Goal: Transaction & Acquisition: Purchase product/service

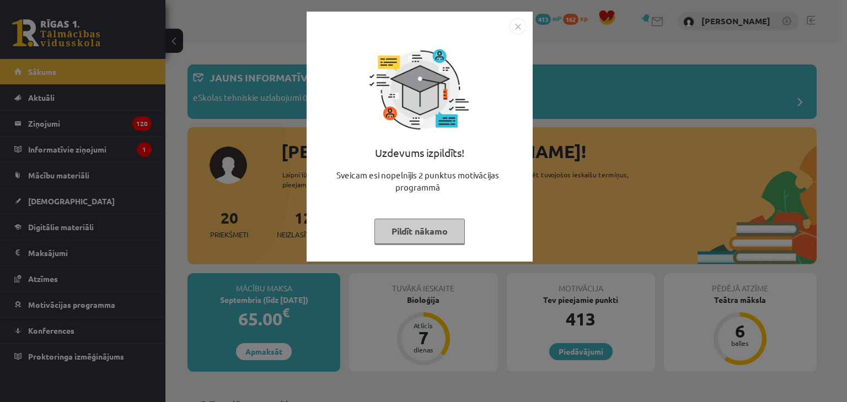
drag, startPoint x: 510, startPoint y: 30, endPoint x: 504, endPoint y: 34, distance: 7.7
click at [510, 30] on img "Close" at bounding box center [517, 26] width 17 height 17
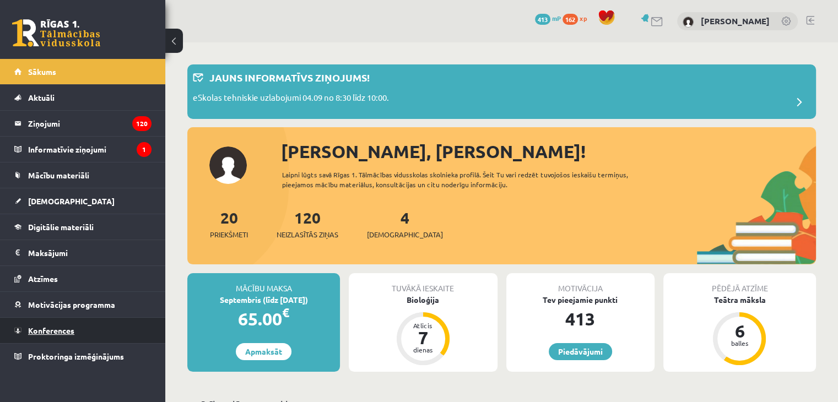
click at [60, 327] on span "Konferences" at bounding box center [51, 331] width 46 height 10
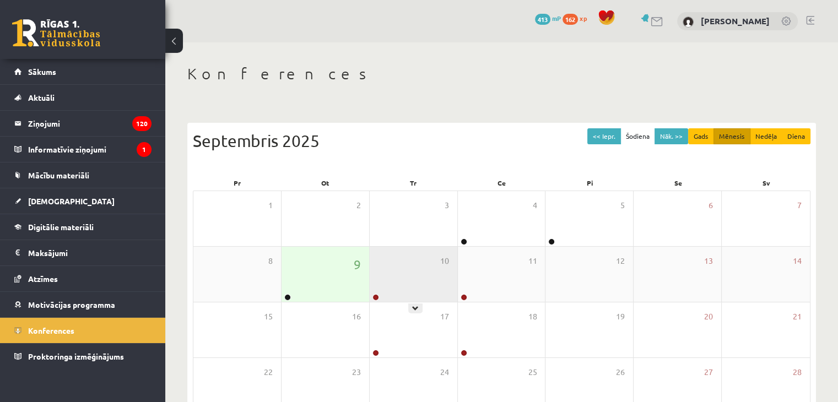
click at [396, 282] on div "10" at bounding box center [414, 274] width 88 height 55
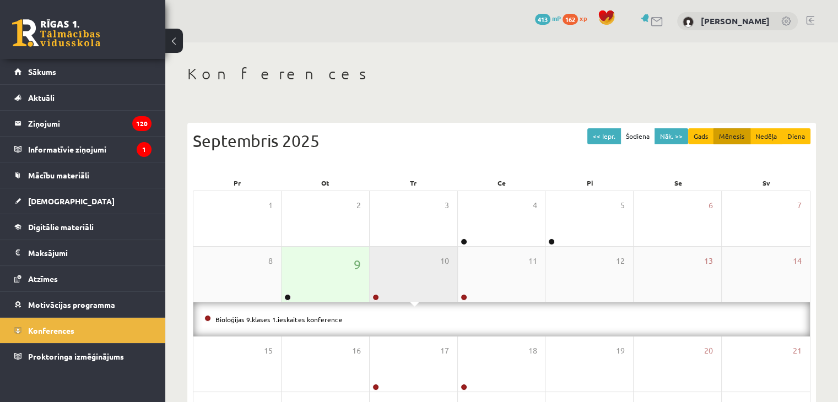
click at [402, 278] on div "10" at bounding box center [414, 274] width 88 height 55
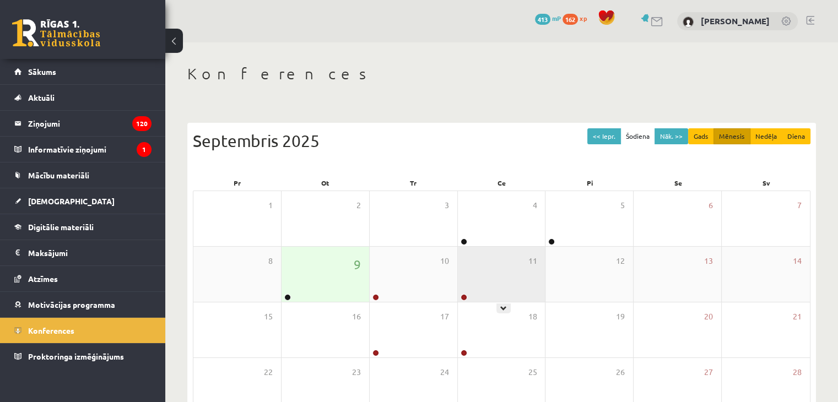
click at [508, 278] on div "11" at bounding box center [502, 274] width 88 height 55
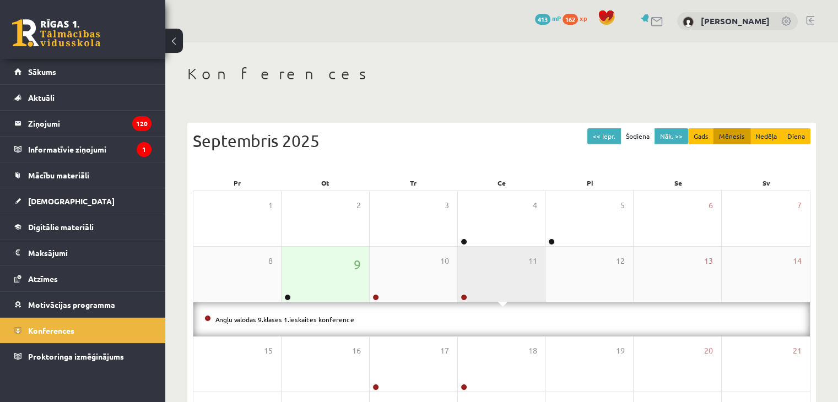
click at [508, 278] on div "11" at bounding box center [502, 274] width 88 height 55
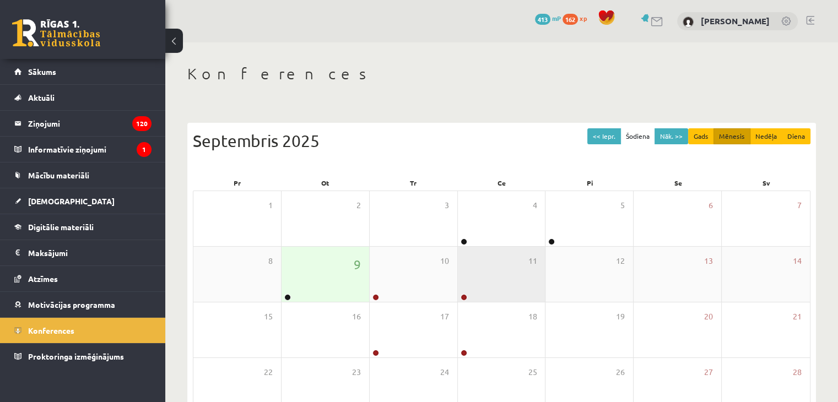
scroll to position [110, 0]
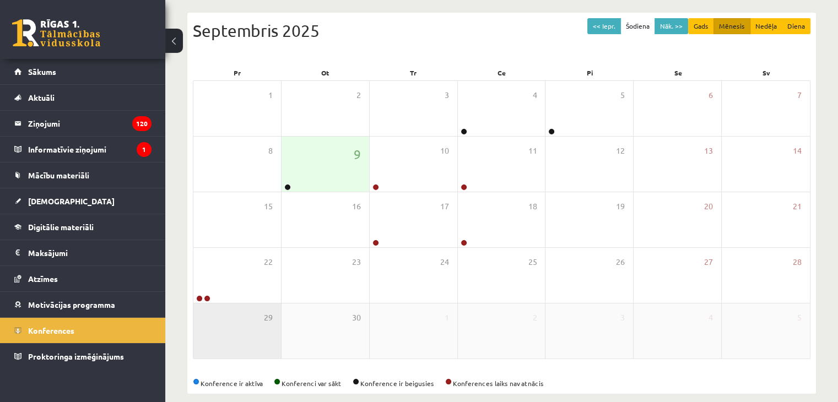
click at [195, 304] on div "29" at bounding box center [237, 331] width 88 height 55
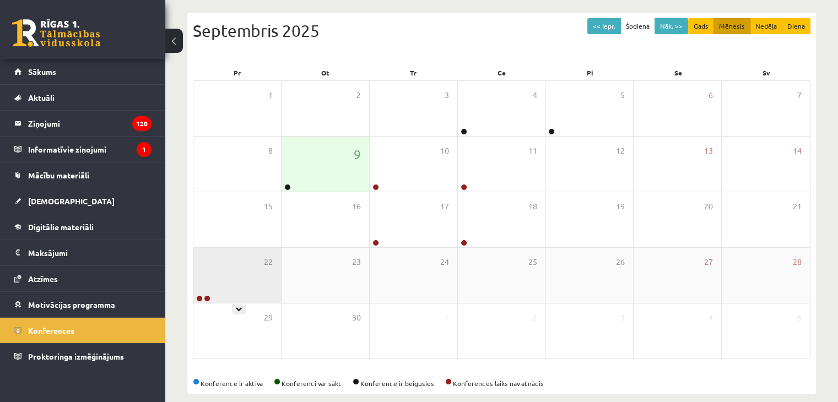
click at [208, 287] on div "22" at bounding box center [237, 275] width 88 height 55
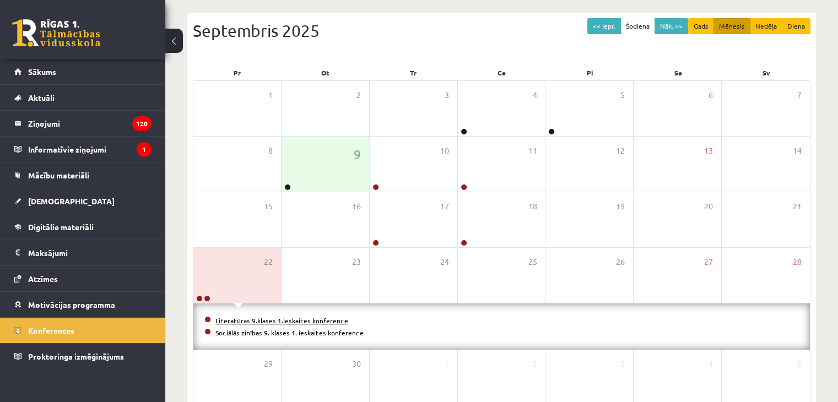
click at [251, 322] on link "Literatūras 9.klases 1.ieskaites konference" at bounding box center [282, 320] width 133 height 9
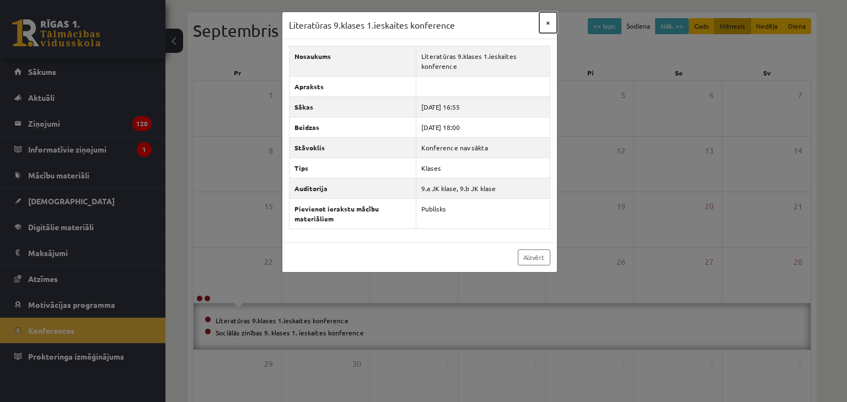
click at [548, 24] on button "×" at bounding box center [548, 22] width 18 height 21
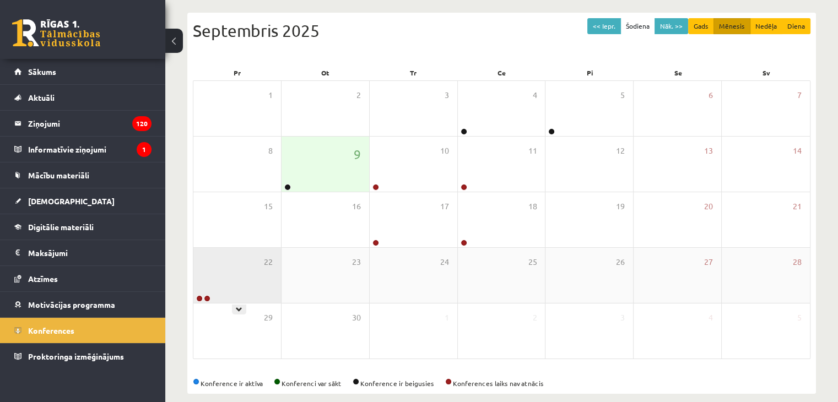
drag, startPoint x: 243, startPoint y: 261, endPoint x: 233, endPoint y: 309, distance: 49.0
click at [243, 261] on div "22" at bounding box center [237, 275] width 88 height 55
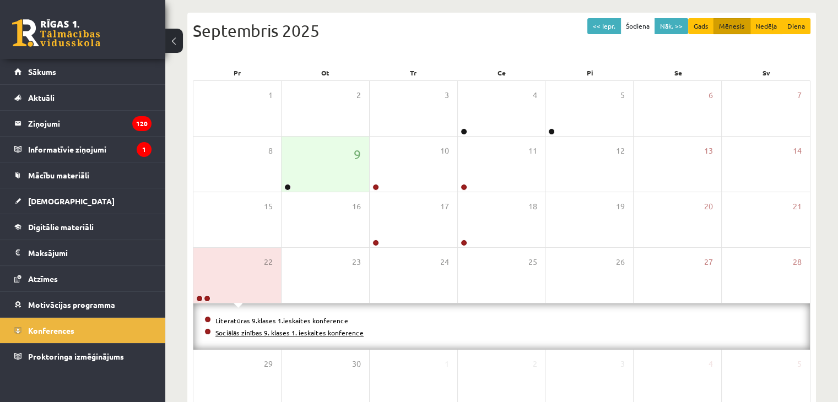
click at [232, 331] on link "Sociālās zinības 9. klases 1. ieskaites konference" at bounding box center [290, 333] width 148 height 9
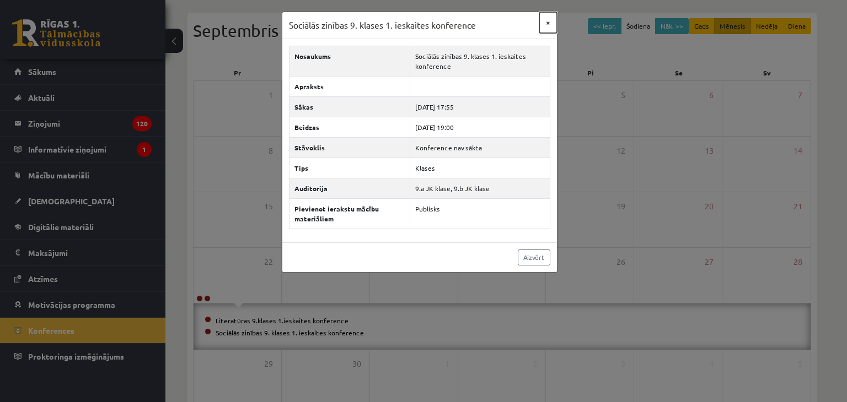
click at [547, 24] on button "×" at bounding box center [548, 22] width 18 height 21
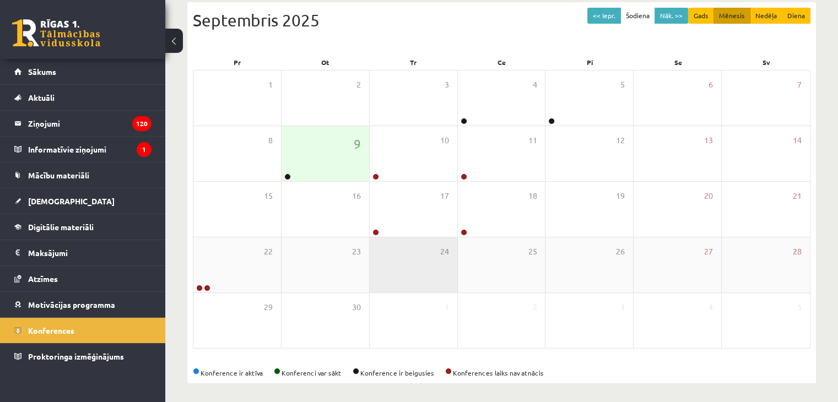
scroll to position [123, 0]
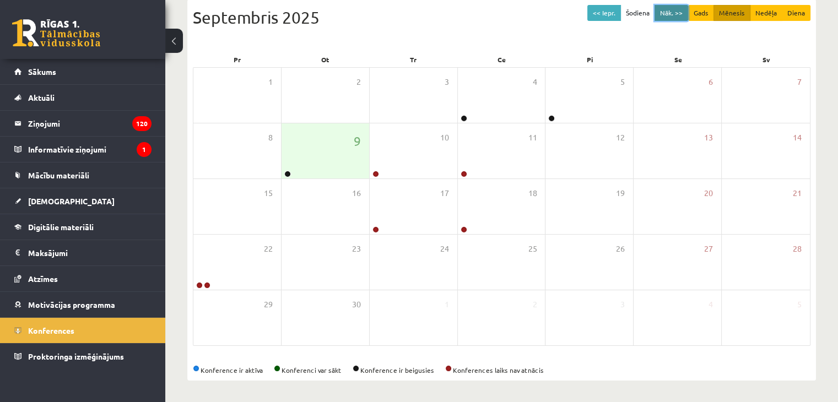
click at [669, 15] on button "Nāk. >>" at bounding box center [672, 13] width 34 height 16
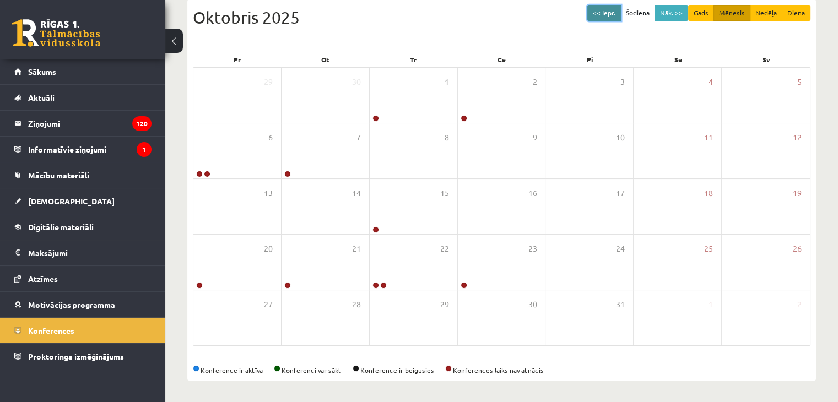
click at [604, 13] on button "<< Iepr." at bounding box center [605, 13] width 34 height 16
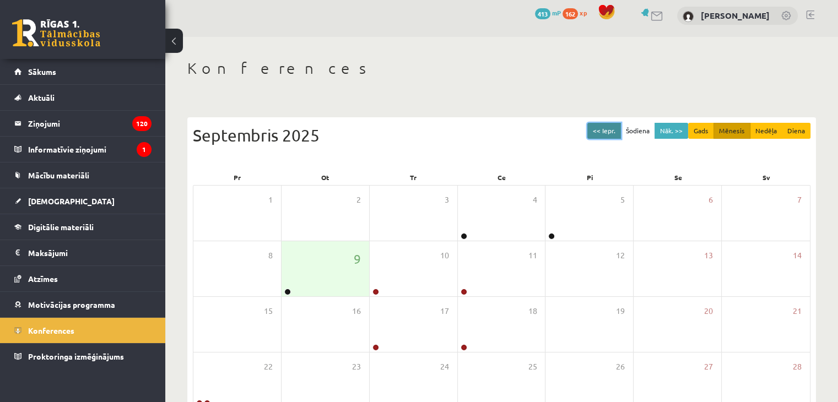
scroll to position [0, 0]
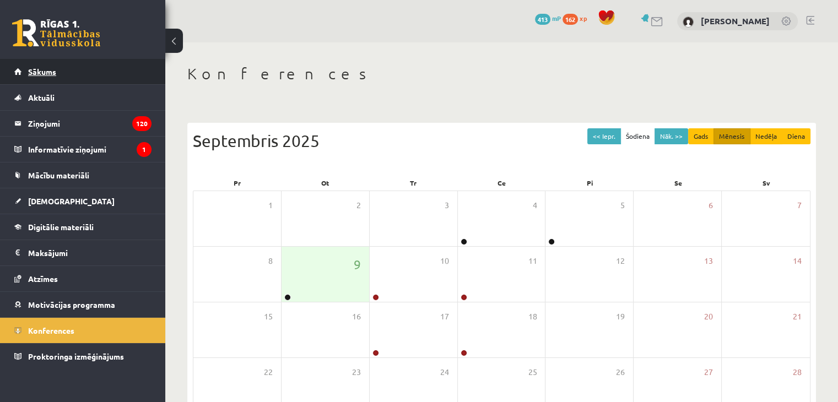
click at [107, 69] on link "Sākums" at bounding box center [82, 71] width 137 height 25
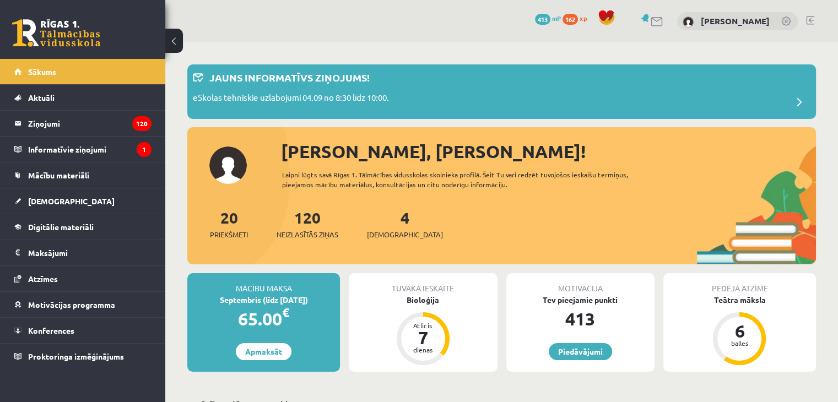
scroll to position [55, 0]
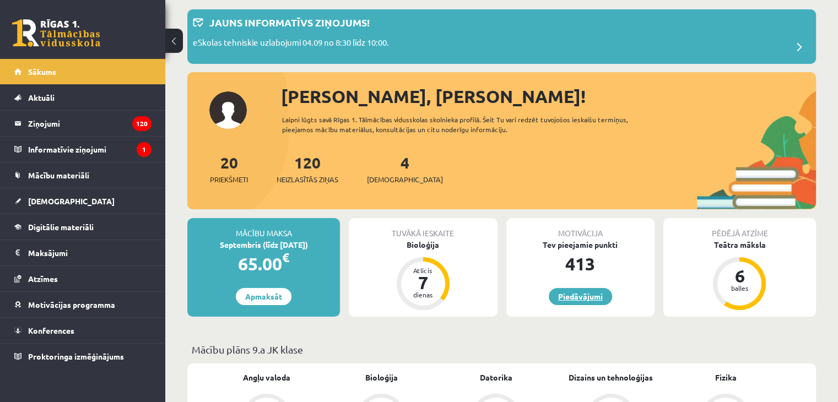
click at [558, 298] on link "Piedāvājumi" at bounding box center [580, 296] width 63 height 17
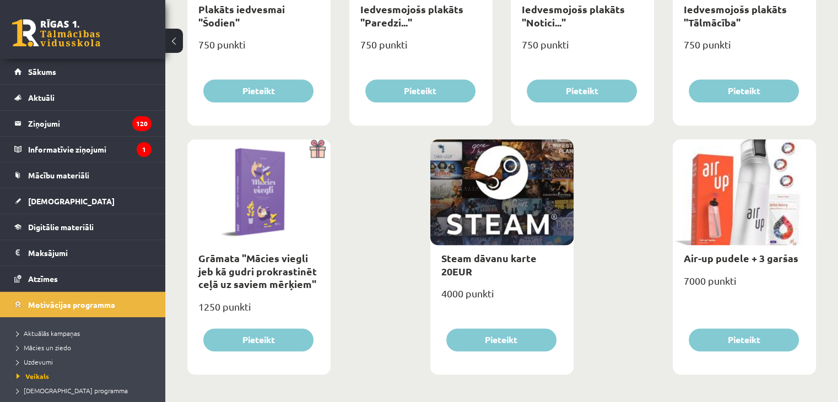
scroll to position [1292, 0]
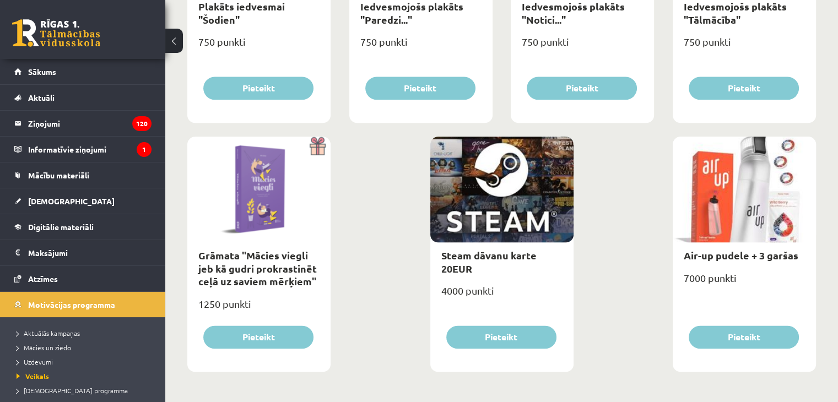
click at [745, 203] on div at bounding box center [744, 190] width 143 height 106
click at [720, 254] on link "Air-up pudele + 3 garšas" at bounding box center [741, 255] width 115 height 13
type input "*"
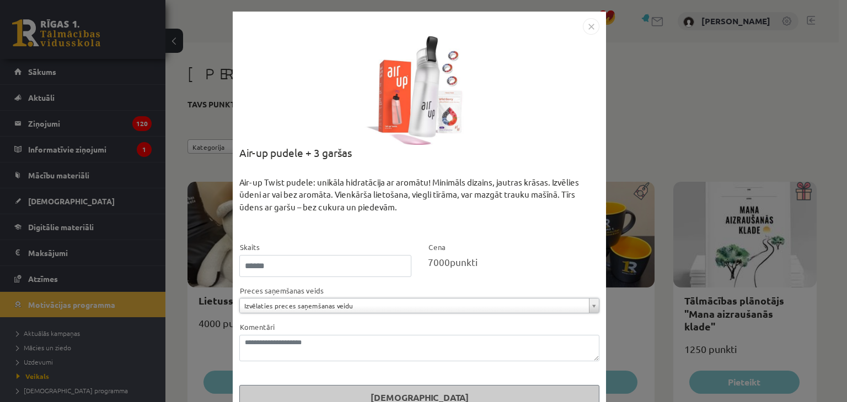
click at [585, 28] on img "Close" at bounding box center [591, 26] width 17 height 17
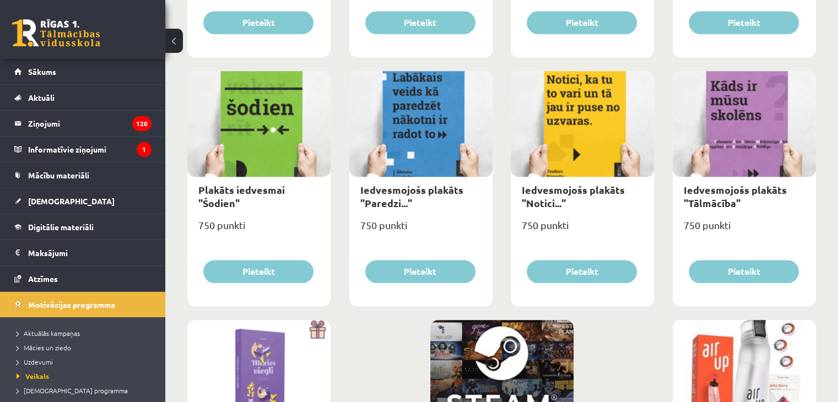
scroll to position [1213, 0]
